Goal: Complete application form

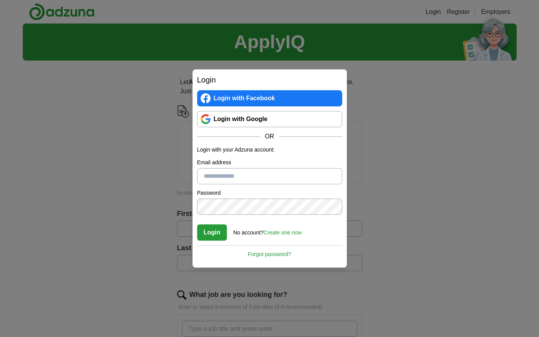
click at [242, 120] on link "Login with Google" at bounding box center [269, 119] width 145 height 16
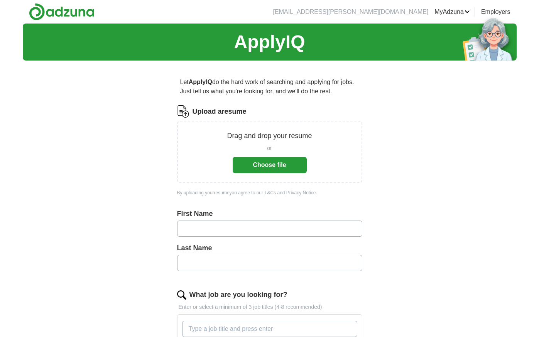
click at [255, 168] on button "Choose file" at bounding box center [270, 165] width 74 height 16
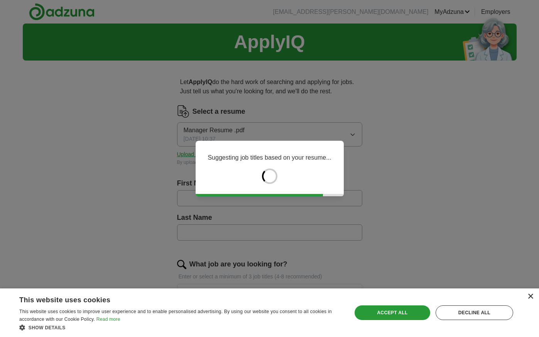
click at [532, 298] on div "×" at bounding box center [530, 297] width 6 height 6
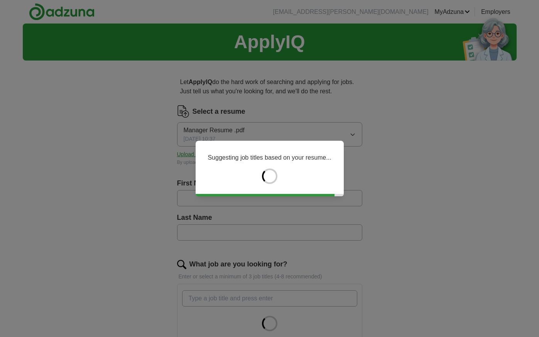
type input "******"
type input "*******"
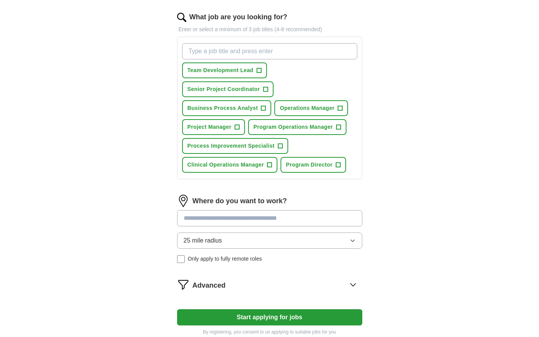
scroll to position [243, 0]
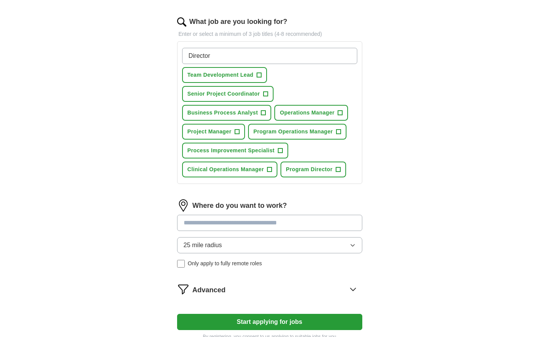
type input "Director"
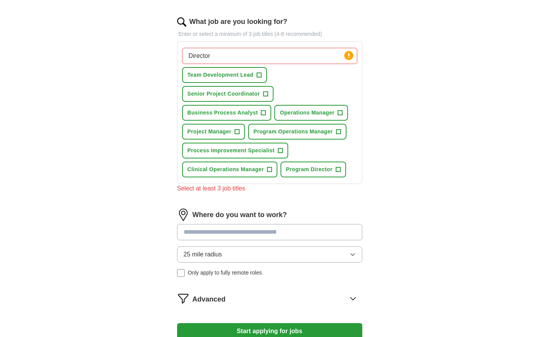
click at [290, 79] on div "Director Press return to add title Team Development Lead + Senior Project Coord…" at bounding box center [270, 113] width 178 height 136
click at [273, 53] on input "Director" at bounding box center [269, 56] width 175 height 16
click at [211, 52] on input "Director" at bounding box center [269, 56] width 175 height 16
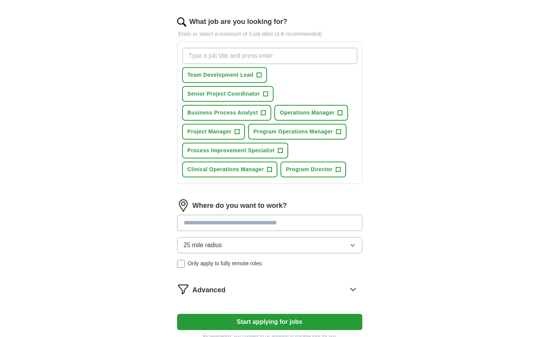
click at [340, 112] on span "+" at bounding box center [340, 113] width 5 height 6
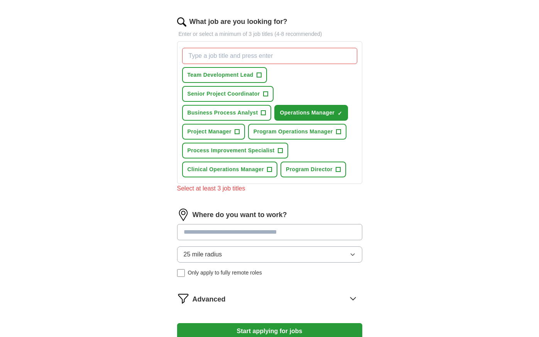
click at [340, 169] on span "+" at bounding box center [338, 170] width 5 height 6
click at [271, 170] on span "+" at bounding box center [269, 170] width 5 height 6
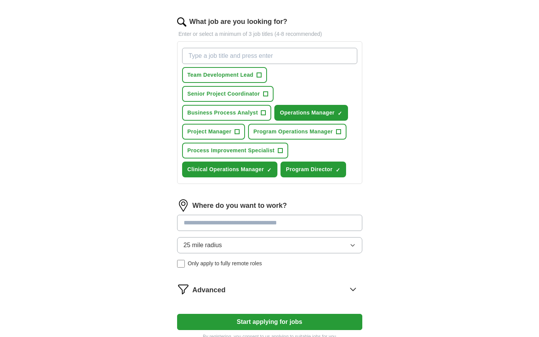
click at [280, 149] on span "+" at bounding box center [280, 151] width 5 height 6
click at [259, 112] on button "Business Process Analyst +" at bounding box center [227, 113] width 90 height 16
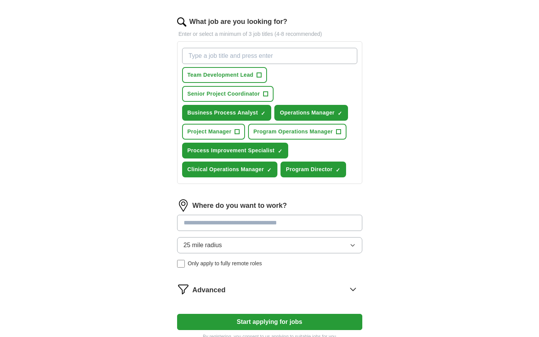
click at [258, 74] on span "+" at bounding box center [259, 75] width 5 height 6
click at [340, 129] on span "+" at bounding box center [338, 132] width 5 height 6
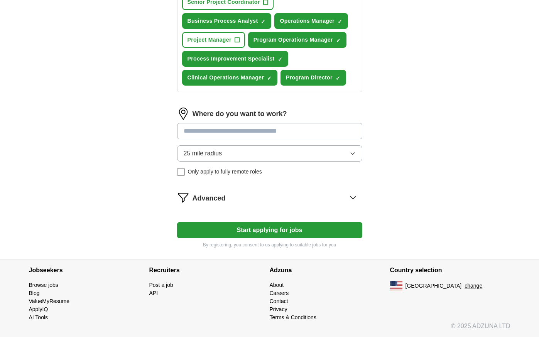
scroll to position [335, 0]
click at [244, 154] on button "25 mile radius" at bounding box center [269, 153] width 185 height 16
click at [353, 195] on icon at bounding box center [353, 197] width 12 height 12
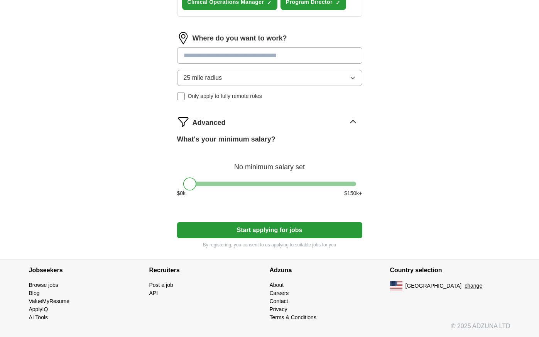
scroll to position [410, 0]
drag, startPoint x: 191, startPoint y: 183, endPoint x: 292, endPoint y: 183, distance: 100.3
click at [292, 183] on div at bounding box center [290, 184] width 13 height 13
click at [267, 230] on button "Start applying for jobs" at bounding box center [269, 230] width 185 height 16
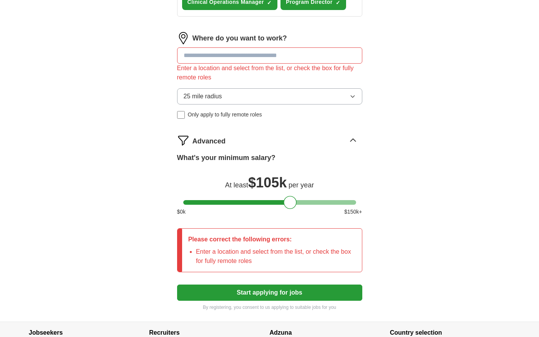
click at [240, 61] on input at bounding box center [269, 55] width 185 height 16
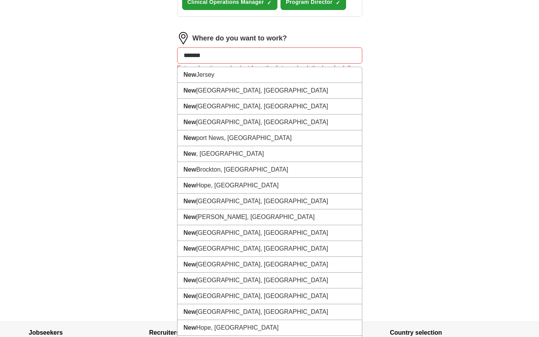
type input "********"
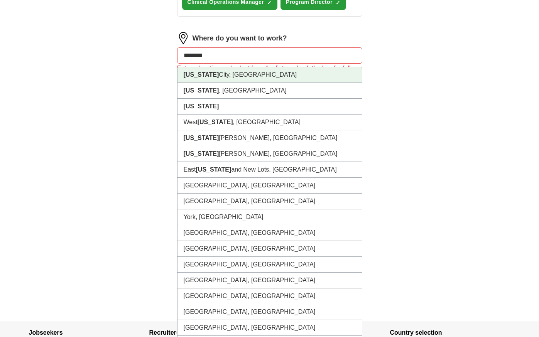
click at [218, 80] on li "[US_STATE][GEOGRAPHIC_DATA], [GEOGRAPHIC_DATA]" at bounding box center [270, 75] width 184 height 16
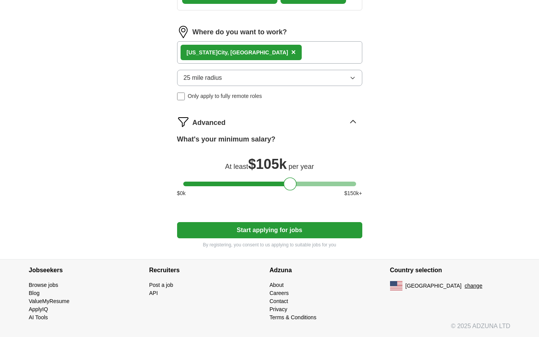
click at [280, 226] on button "Start applying for jobs" at bounding box center [269, 230] width 185 height 16
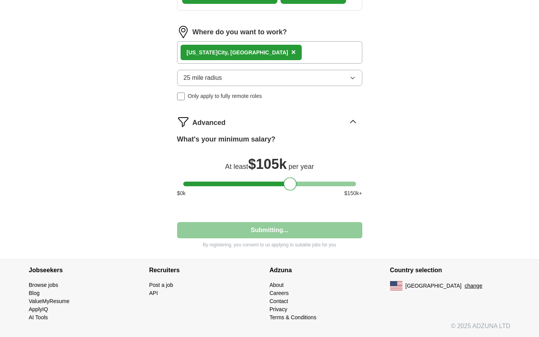
scroll to position [55, 0]
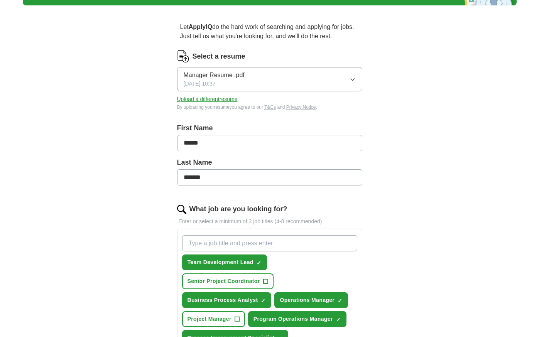
select select "**"
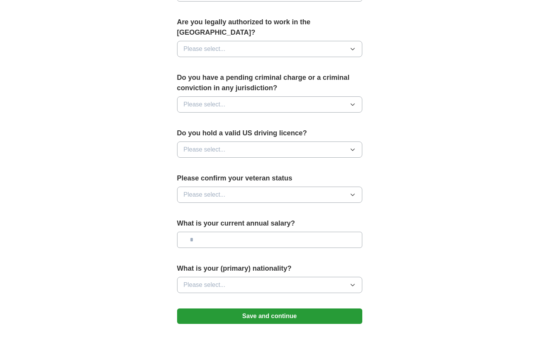
scroll to position [430, 0]
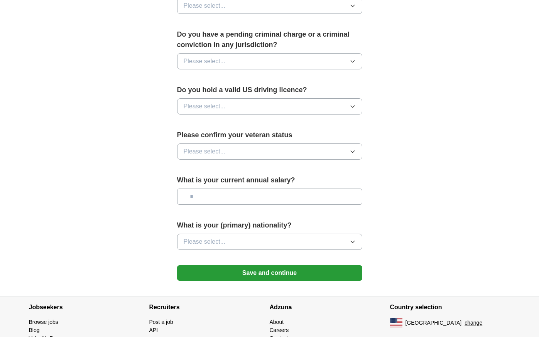
click at [259, 144] on button "Please select..." at bounding box center [269, 152] width 185 height 16
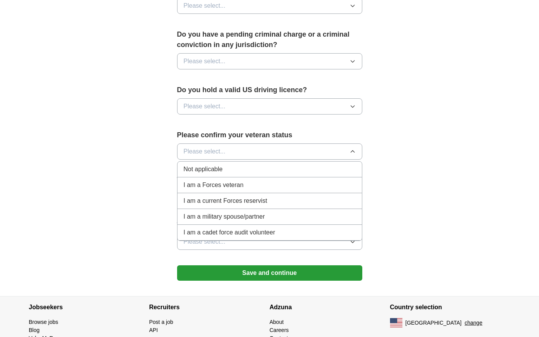
click at [228, 165] on div "Not applicable" at bounding box center [270, 169] width 172 height 9
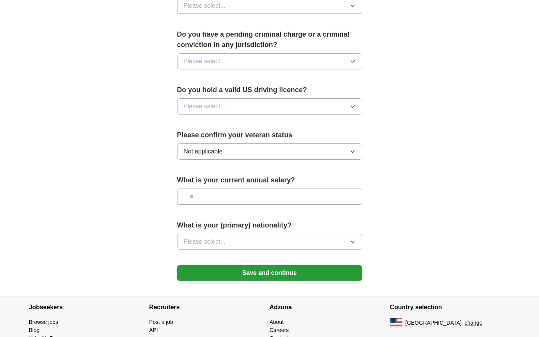
click at [233, 98] on button "Please select..." at bounding box center [269, 106] width 185 height 16
click at [208, 120] on div "Yes" at bounding box center [270, 124] width 172 height 9
click at [229, 57] on button "Please select..." at bounding box center [269, 61] width 185 height 16
click at [208, 90] on div "No" at bounding box center [270, 94] width 172 height 9
click at [230, 189] on input "text" at bounding box center [269, 197] width 185 height 16
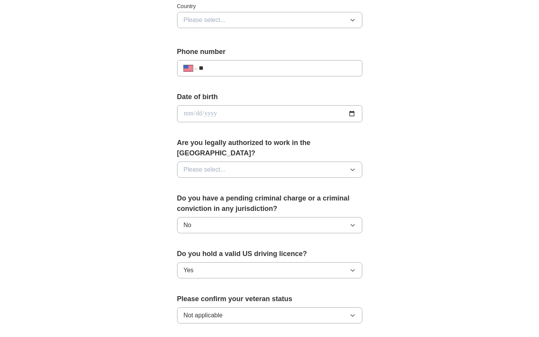
scroll to position [214, 0]
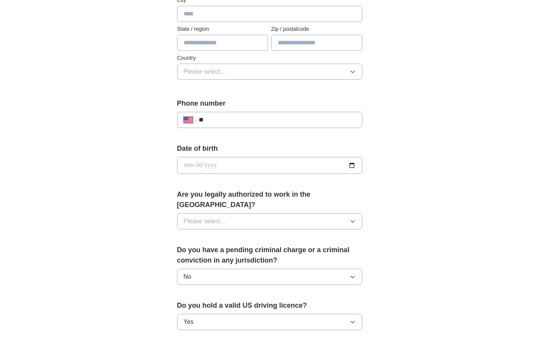
click at [189, 162] on input "date" at bounding box center [269, 165] width 185 height 17
click at [195, 166] on input "date" at bounding box center [269, 165] width 185 height 17
click at [206, 166] on input "date" at bounding box center [269, 165] width 185 height 17
type input "**********"
click at [97, 106] on div "**********" at bounding box center [270, 160] width 494 height 703
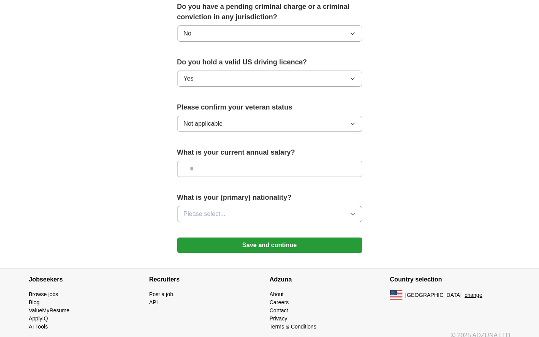
scroll to position [457, 0]
click at [254, 238] on button "Save and continue" at bounding box center [269, 245] width 185 height 15
